Goal: Task Accomplishment & Management: Use online tool/utility

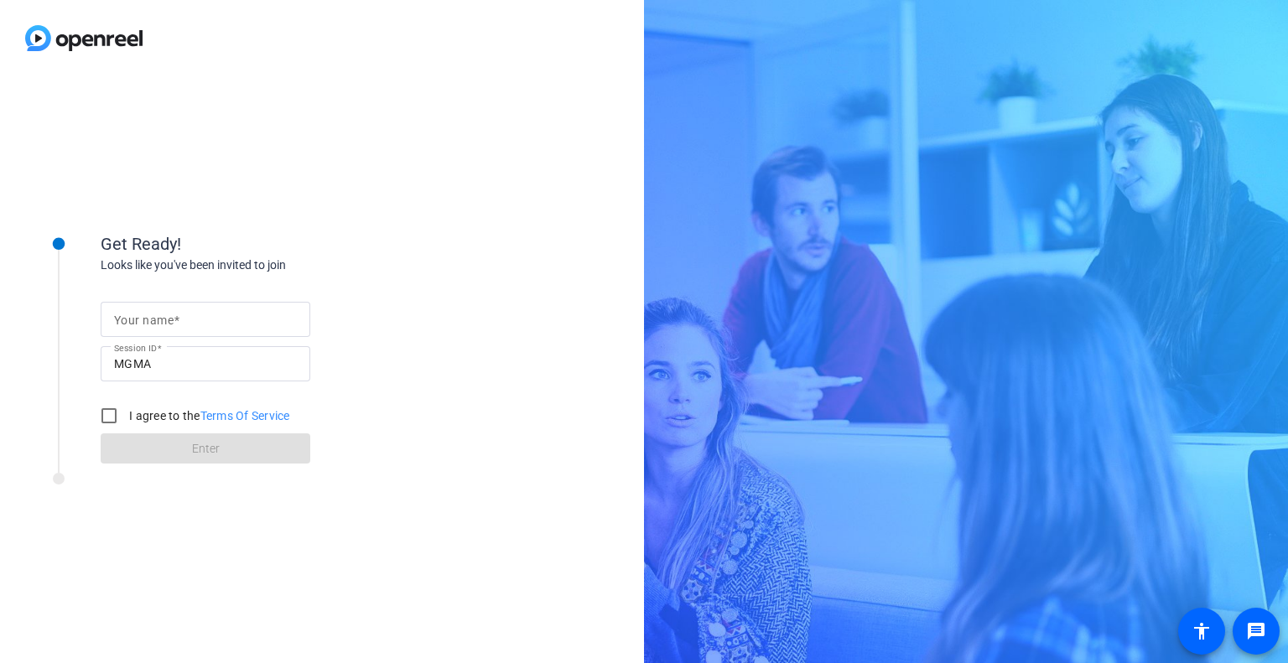
click at [182, 316] on input "Your name" at bounding box center [205, 319] width 183 height 20
type input "[PERSON_NAME]"
click at [154, 422] on label "I agree to the Terms Of Service" at bounding box center [208, 415] width 164 height 17
click at [126, 422] on input "I agree to the Terms Of Service" at bounding box center [109, 416] width 34 height 34
checkbox input "true"
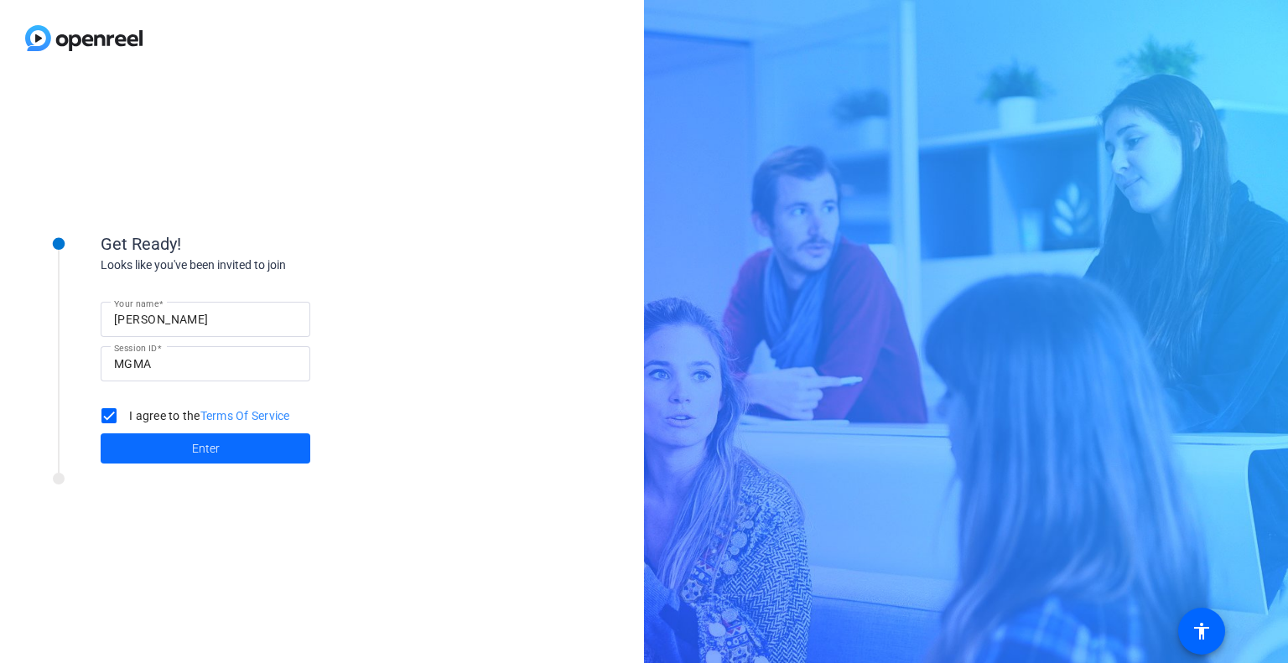
click at [174, 443] on span at bounding box center [206, 448] width 210 height 40
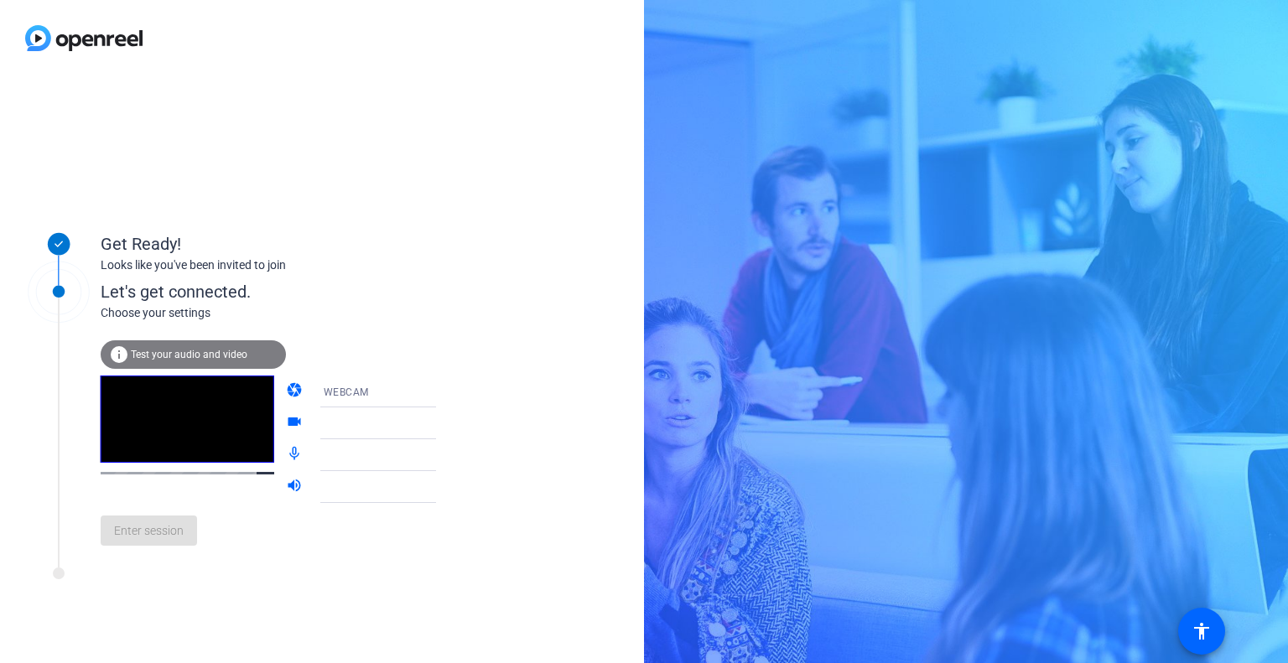
click at [360, 425] on div at bounding box center [387, 423] width 126 height 20
drag, startPoint x: 181, startPoint y: 535, endPoint x: 313, endPoint y: 321, distance: 251.1
click at [313, 322] on div "info Test your audio and video camera WEBCAM videocam HP 5MP Camera (05c8:060d)…" at bounding box center [286, 440] width 370 height 237
click at [137, 526] on span "Enter session" at bounding box center [149, 531] width 70 height 18
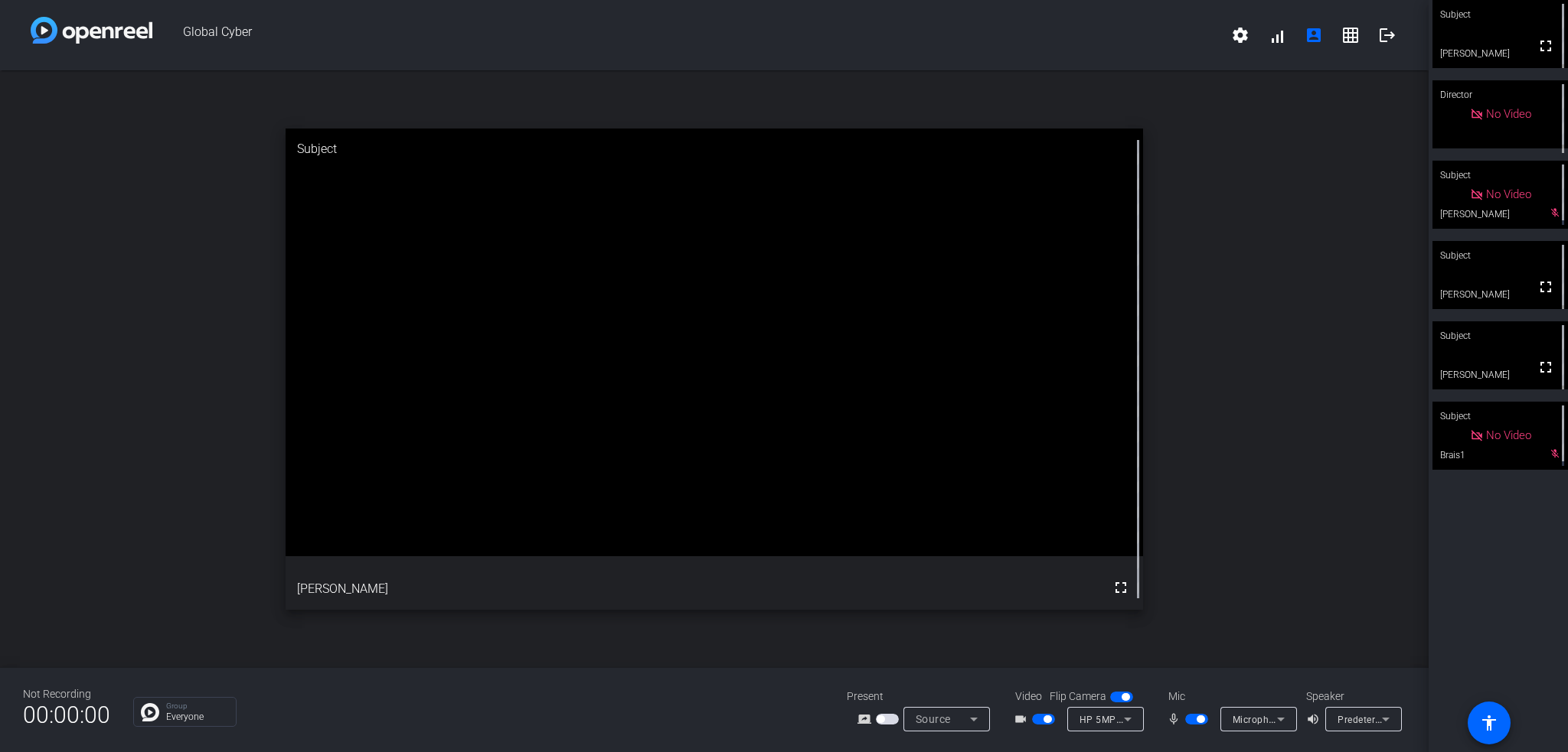
click at [1040, 604] on span "button" at bounding box center [1043, 719] width 23 height 11
click at [1175, 604] on span "button" at bounding box center [1200, 719] width 7 height 7
click at [1043, 604] on span "button" at bounding box center [1043, 719] width 23 height 11
click at [1175, 604] on span "button" at bounding box center [1196, 719] width 23 height 11
click at [1175, 604] on span "button" at bounding box center [1200, 719] width 7 height 7
